Goal: Check status: Check status

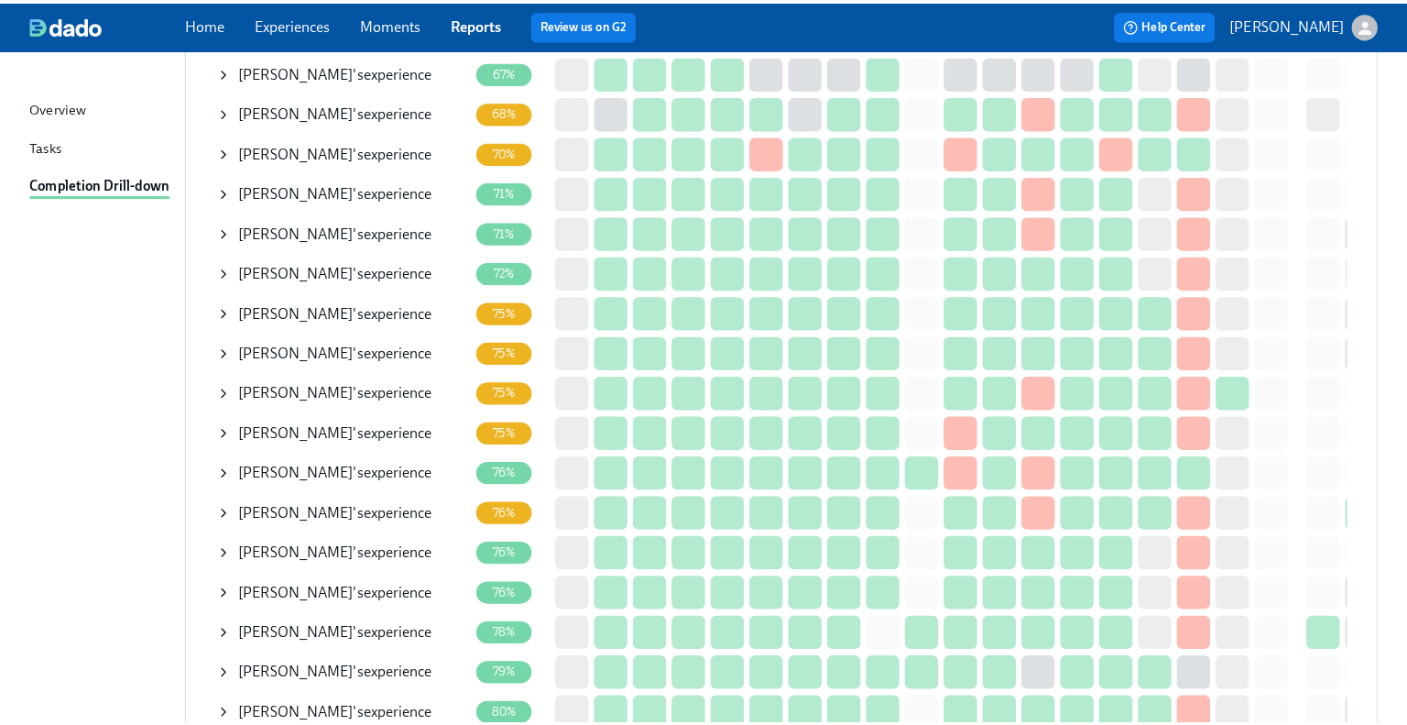
scroll to position [550, 0]
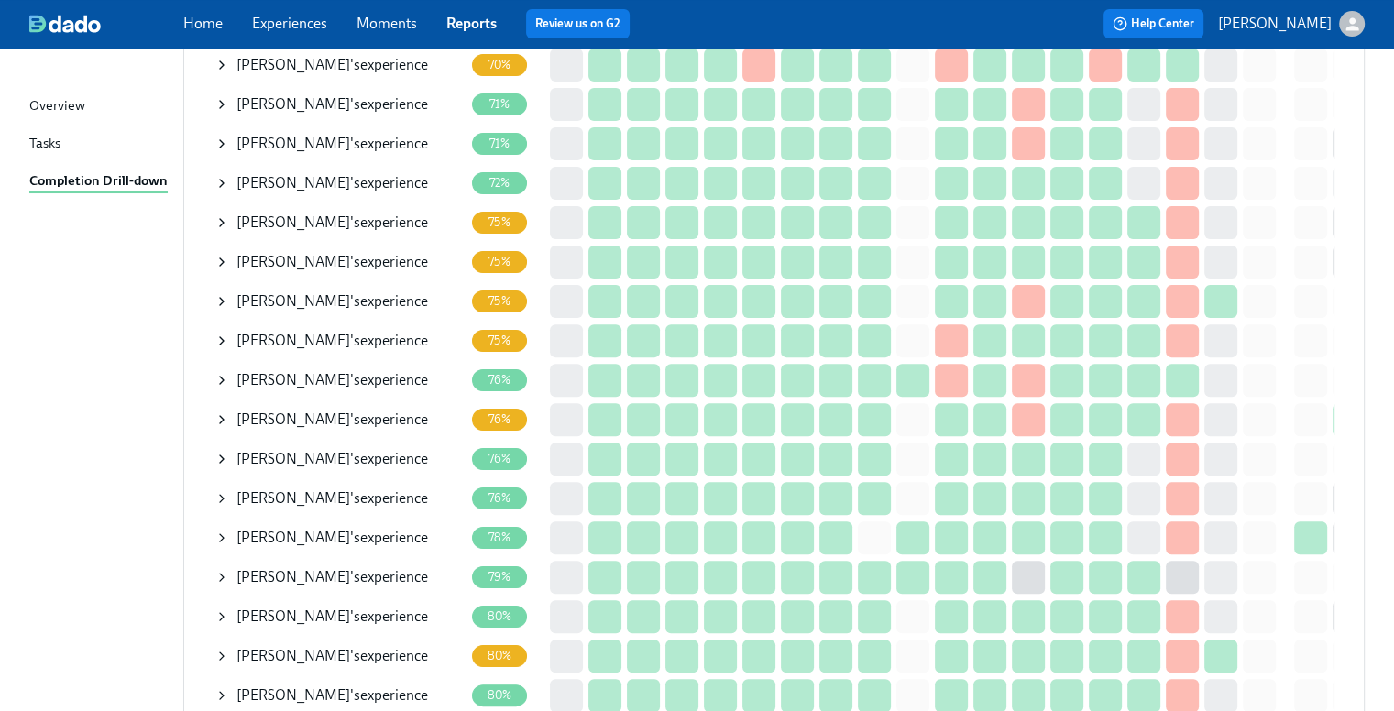
click at [226, 461] on icon at bounding box center [221, 459] width 15 height 15
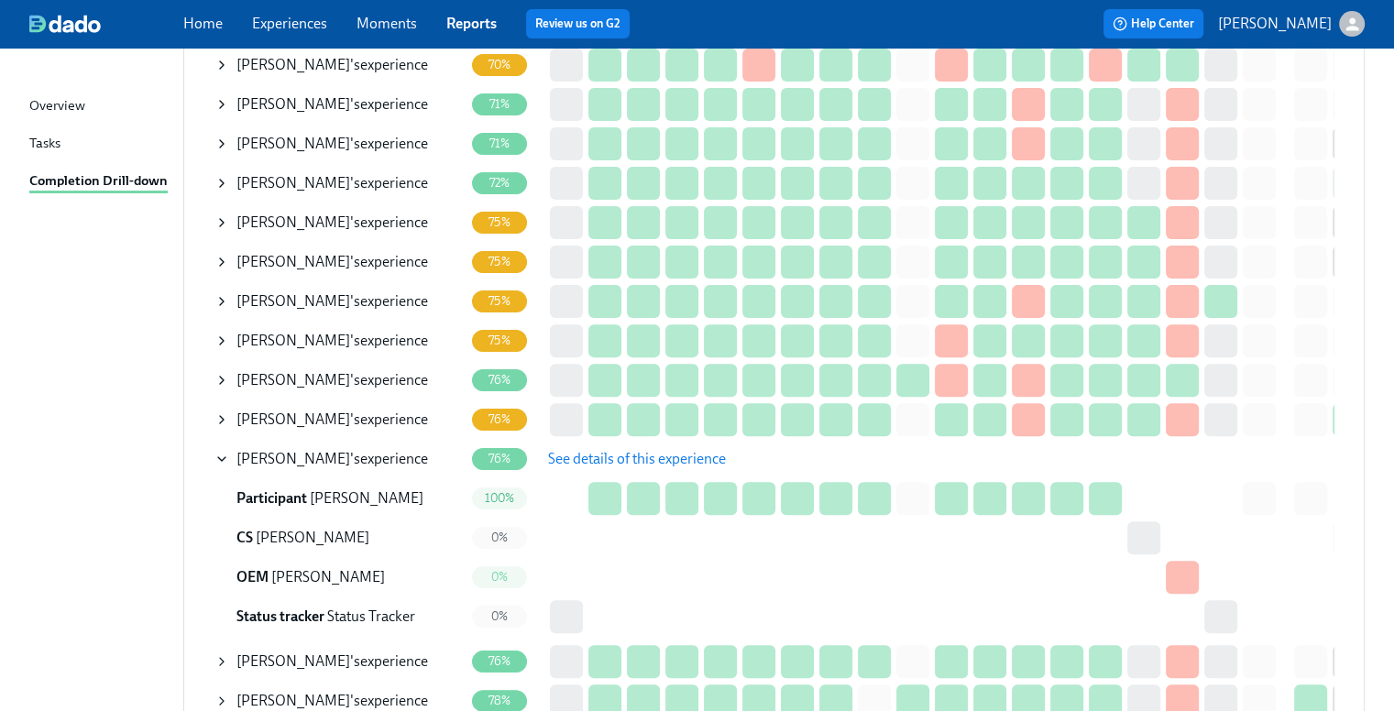
click at [568, 463] on span "See details of this experience" at bounding box center [637, 459] width 178 height 18
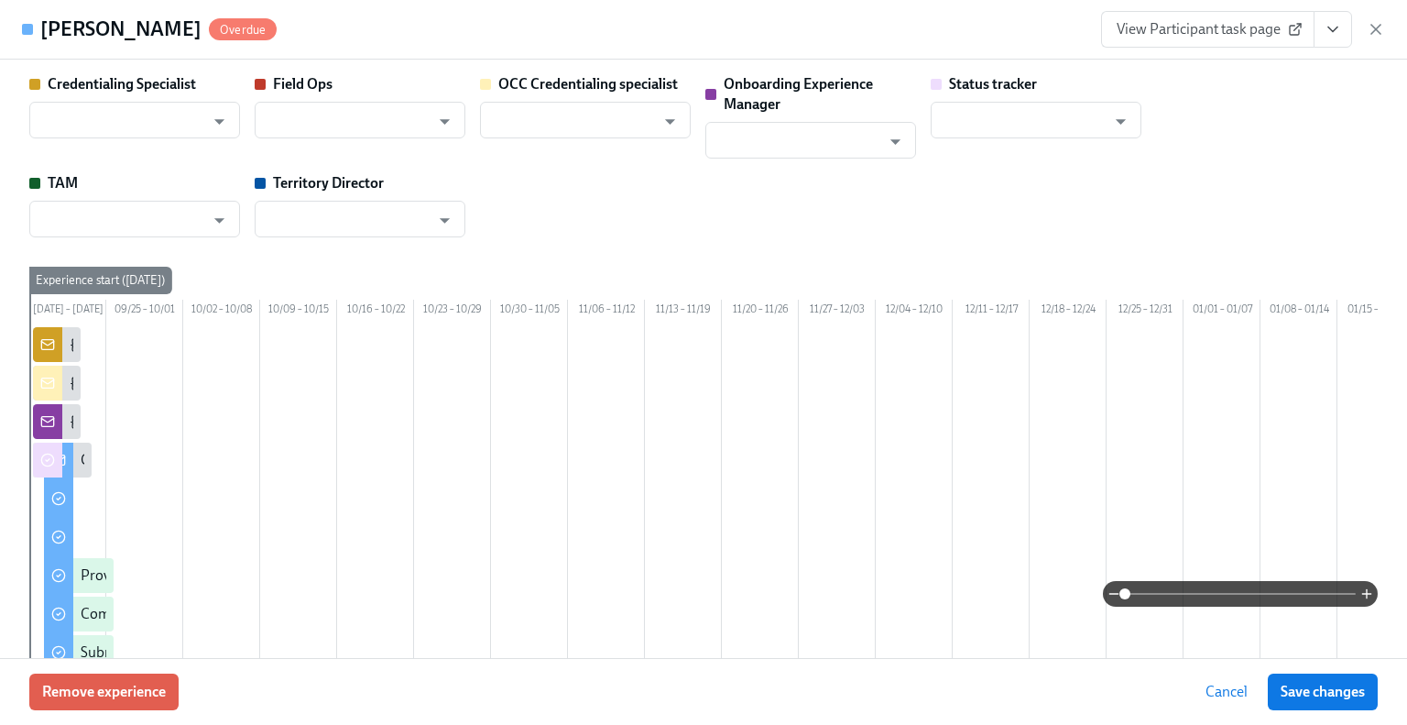
type input "[PERSON_NAME]"
type input "Status Tracker"
type input "[PERSON_NAME]"
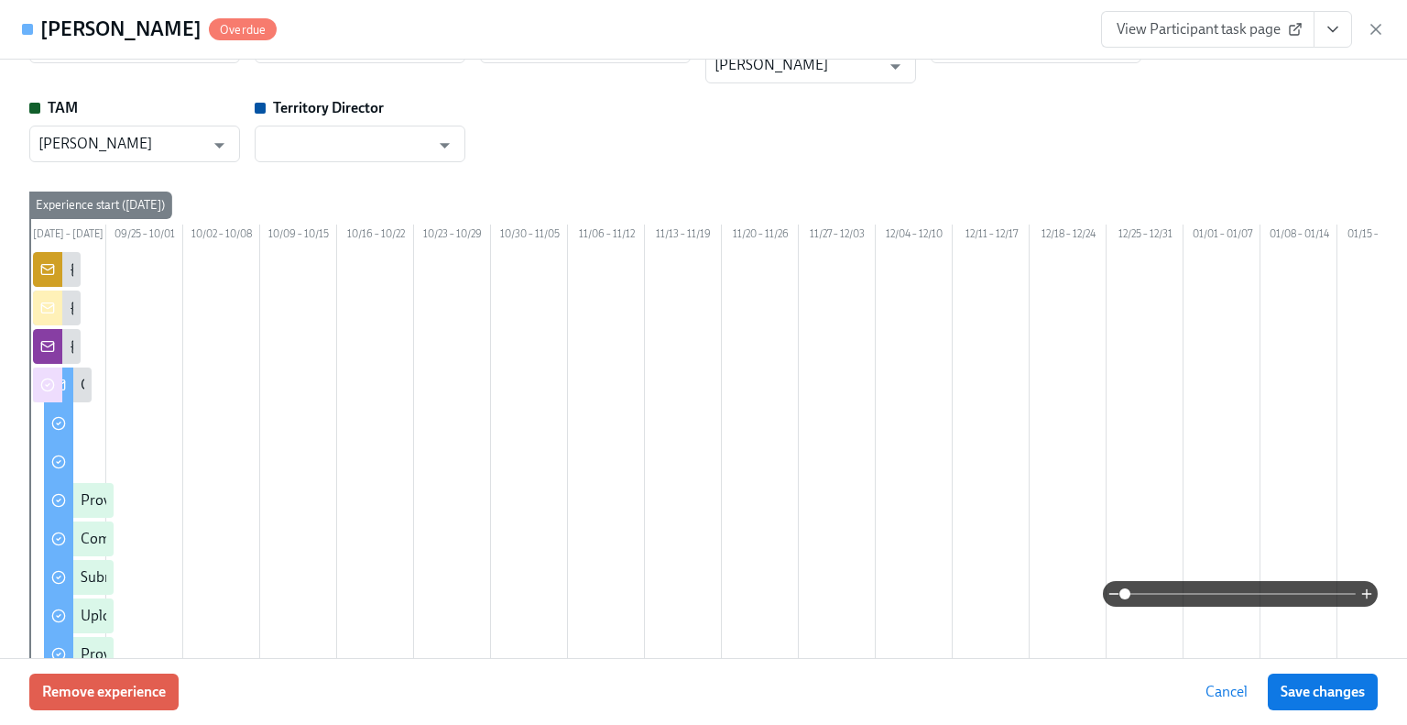
scroll to position [0, 0]
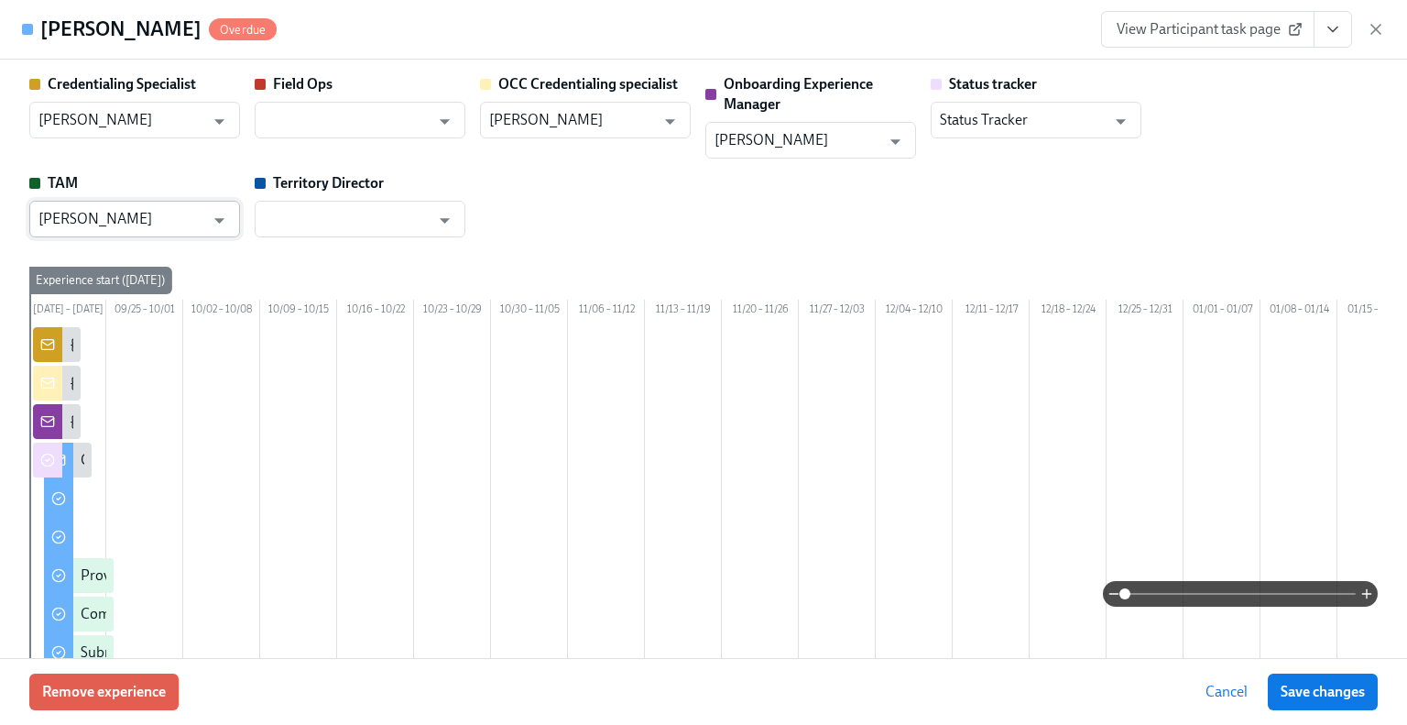
drag, startPoint x: 181, startPoint y: 211, endPoint x: 141, endPoint y: 212, distance: 40.3
click at [181, 211] on input "[PERSON_NAME]" at bounding box center [121, 219] width 166 height 37
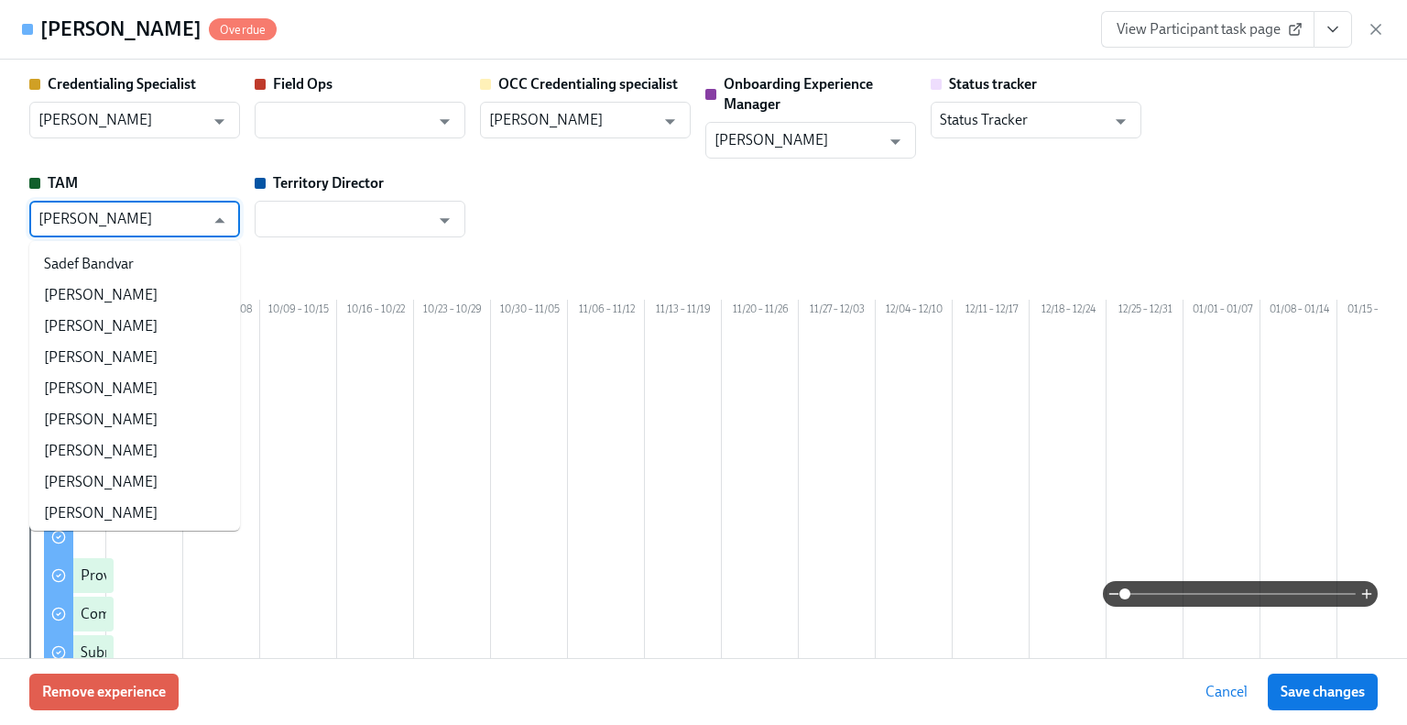
click at [141, 212] on input "[PERSON_NAME]" at bounding box center [121, 219] width 166 height 37
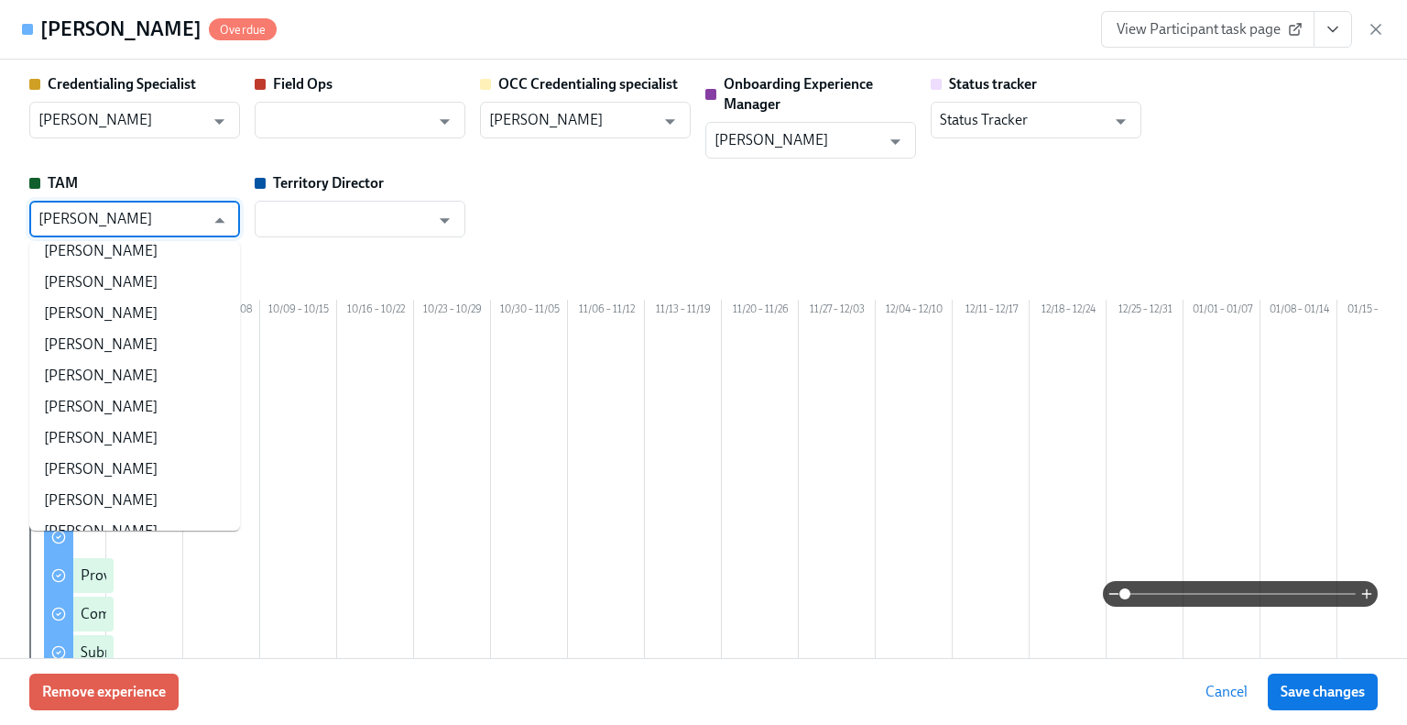
click at [141, 212] on input "[PERSON_NAME]" at bounding box center [121, 219] width 166 height 37
